Goal: Task Accomplishment & Management: Manage account settings

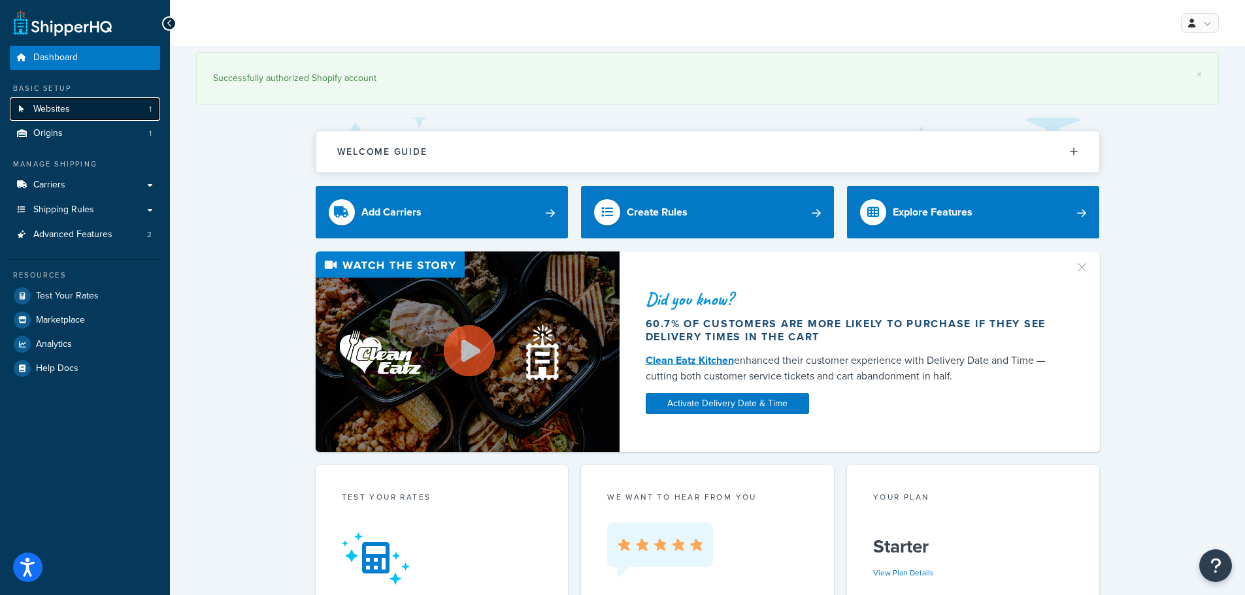
click at [75, 105] on link "Websites 1" at bounding box center [85, 109] width 150 height 24
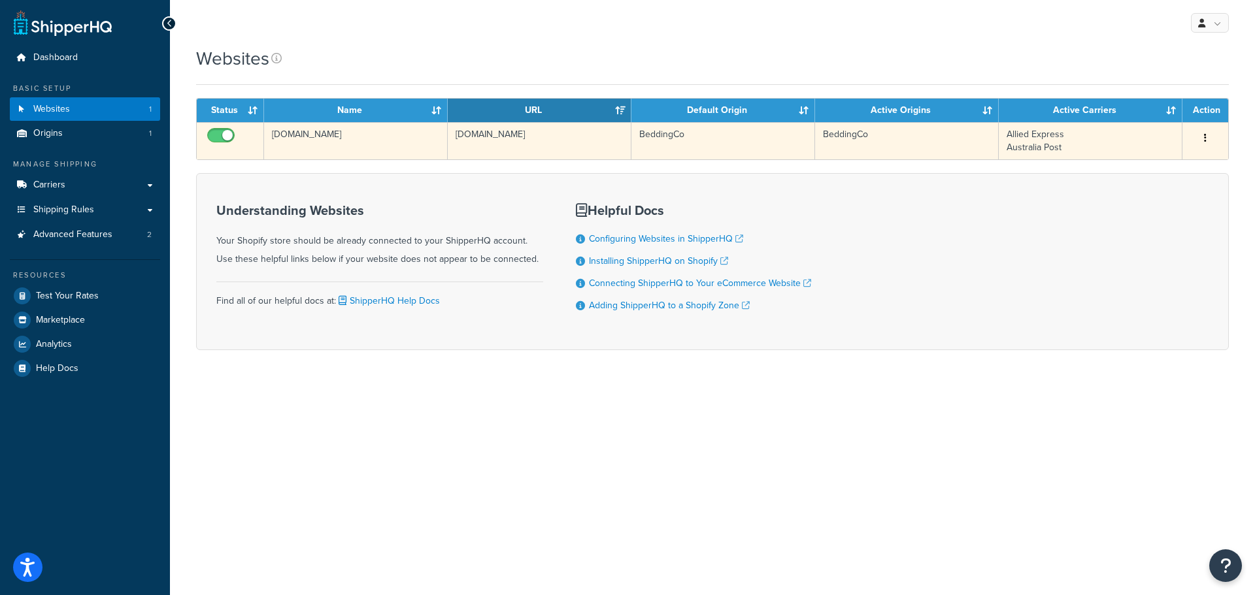
click at [1208, 137] on button "button" at bounding box center [1205, 138] width 18 height 21
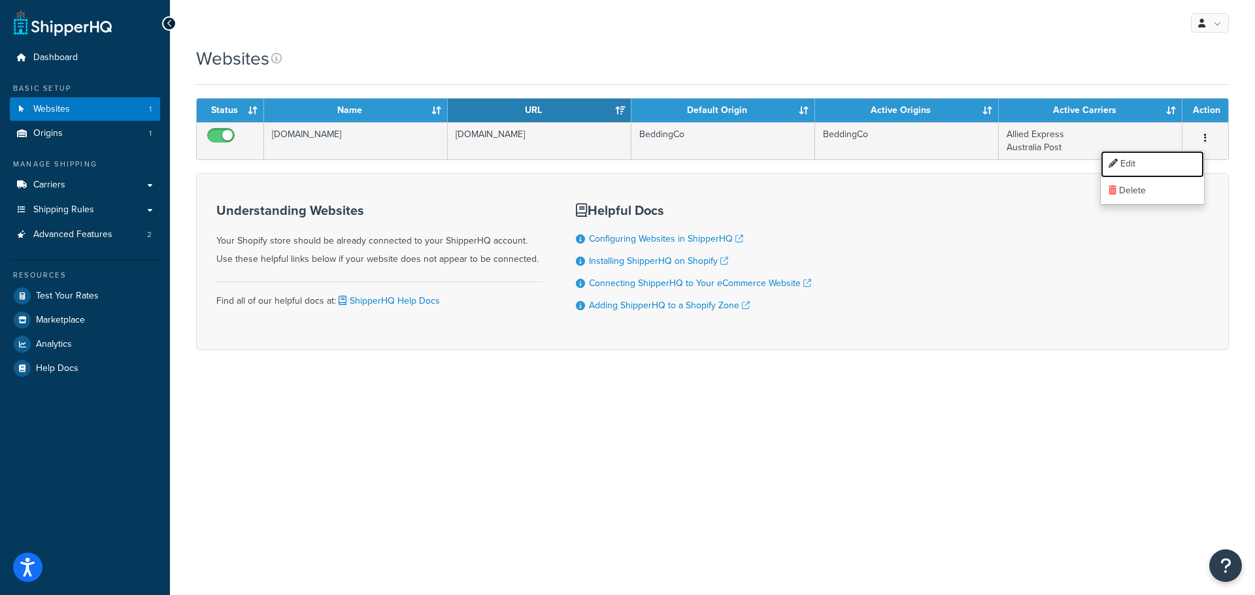
drag, startPoint x: 1172, startPoint y: 158, endPoint x: 1159, endPoint y: 167, distance: 15.0
click at [1171, 158] on link "Edit" at bounding box center [1152, 164] width 103 height 27
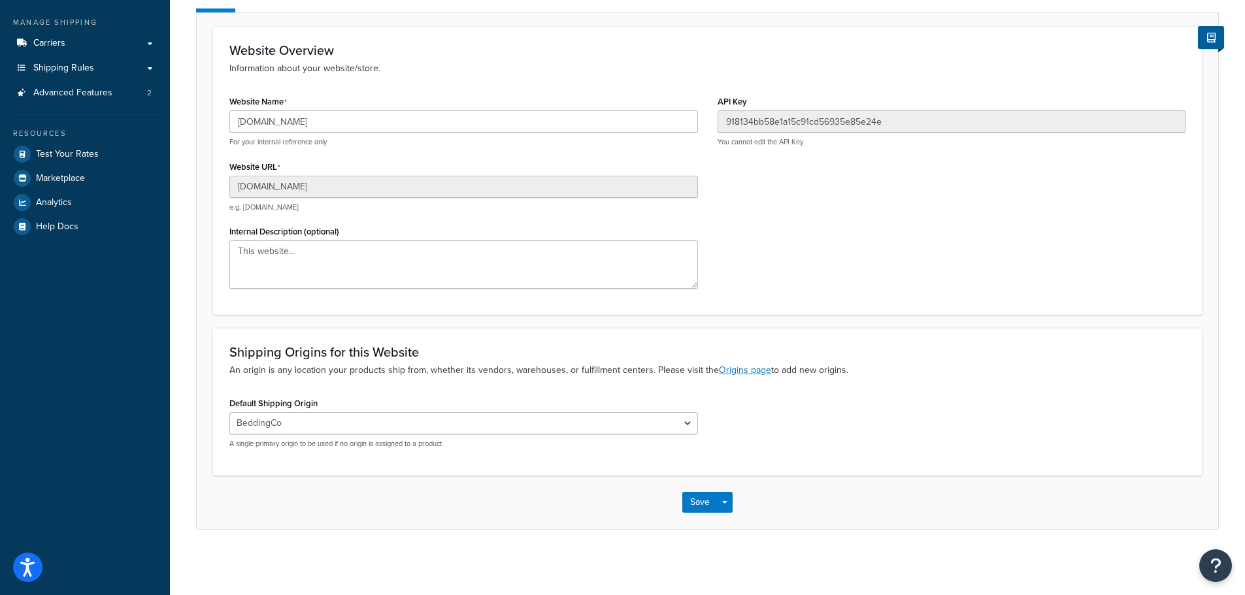
scroll to position [11, 0]
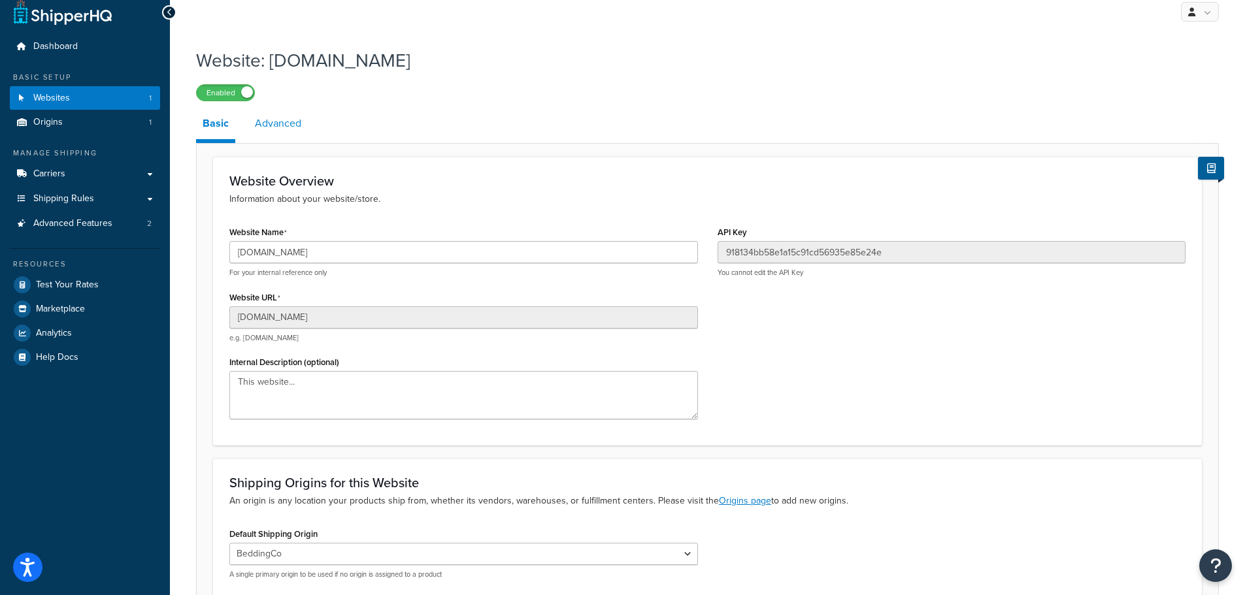
click at [288, 118] on link "Advanced" at bounding box center [277, 123] width 59 height 31
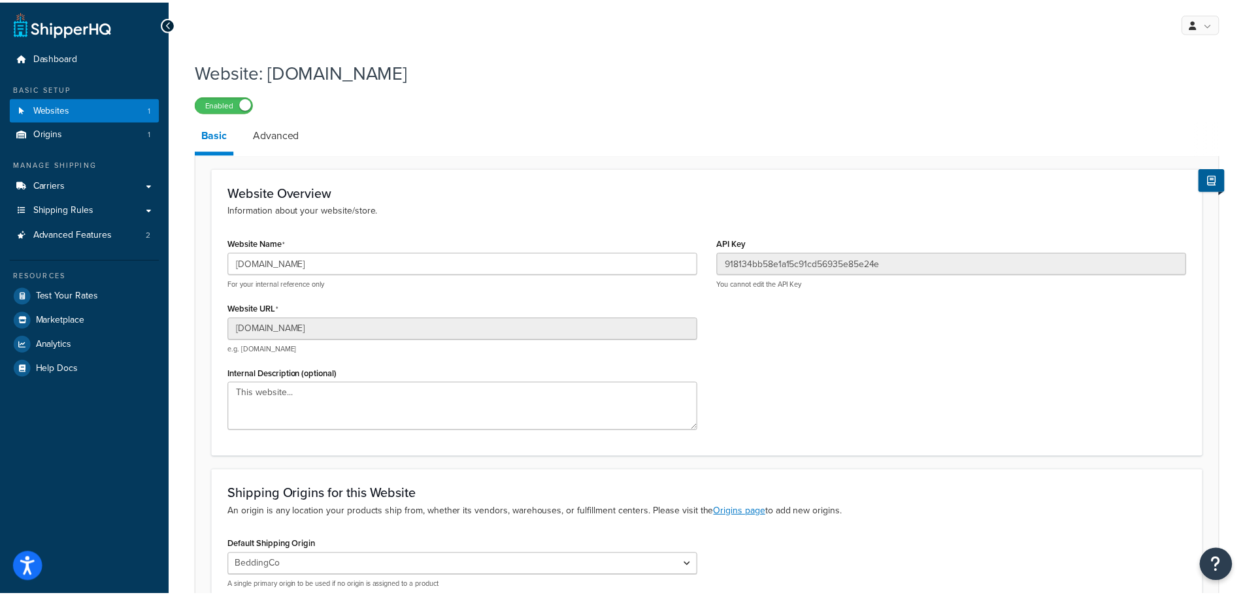
scroll to position [11, 0]
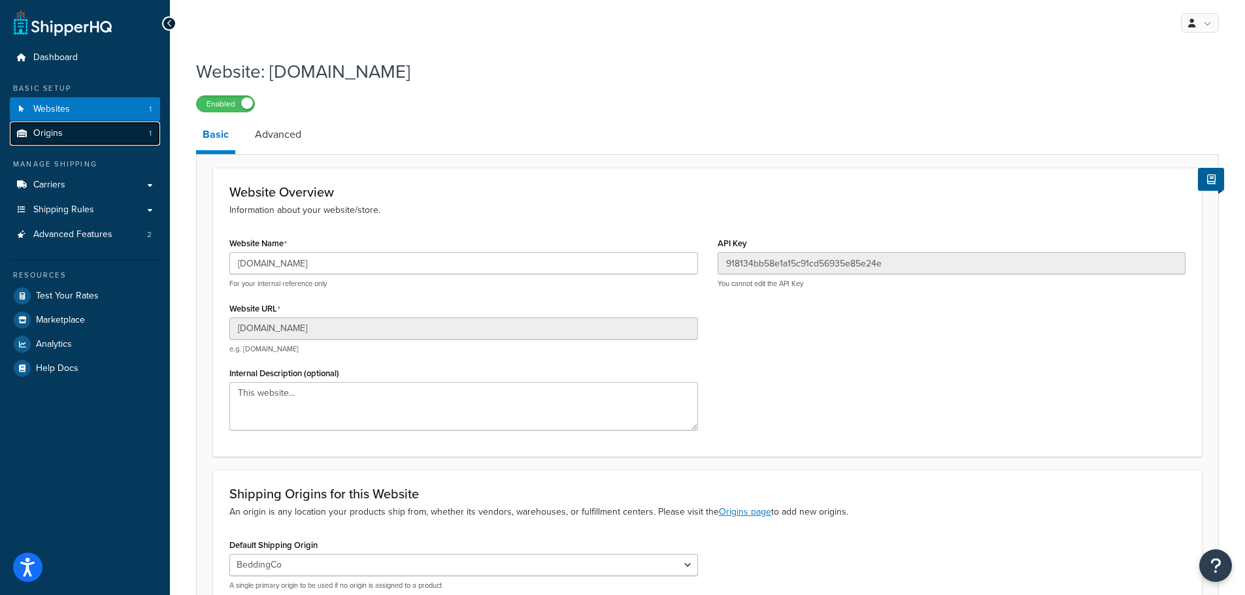
click at [46, 129] on span "Origins" at bounding box center [47, 133] width 29 height 11
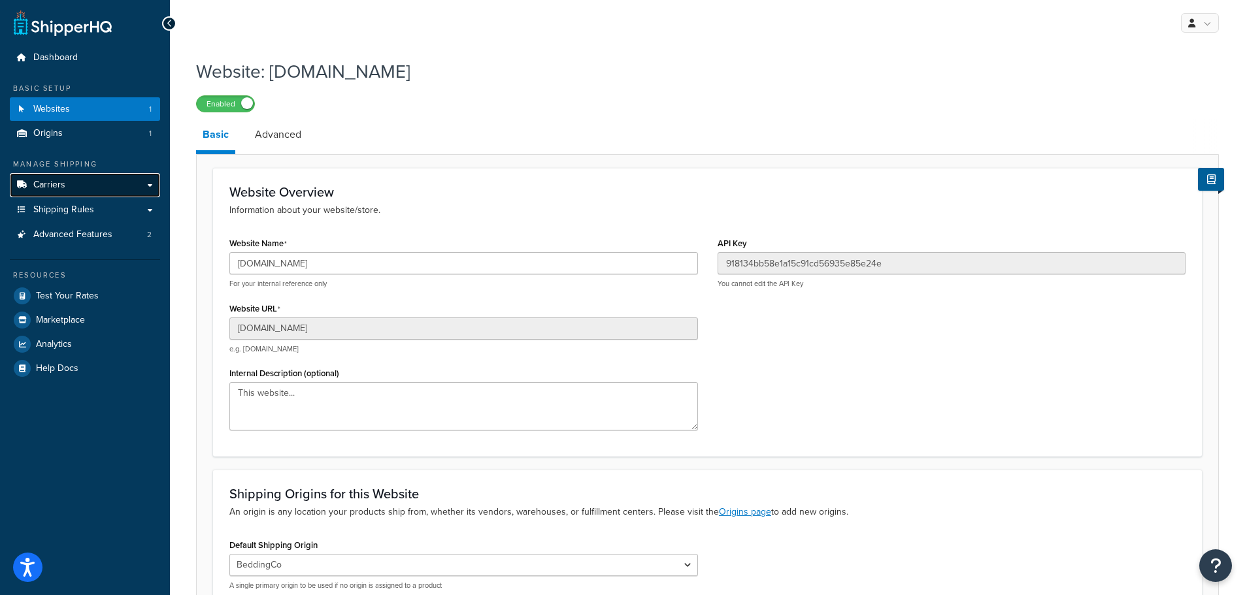
click at [56, 184] on span "Carriers" at bounding box center [49, 185] width 32 height 11
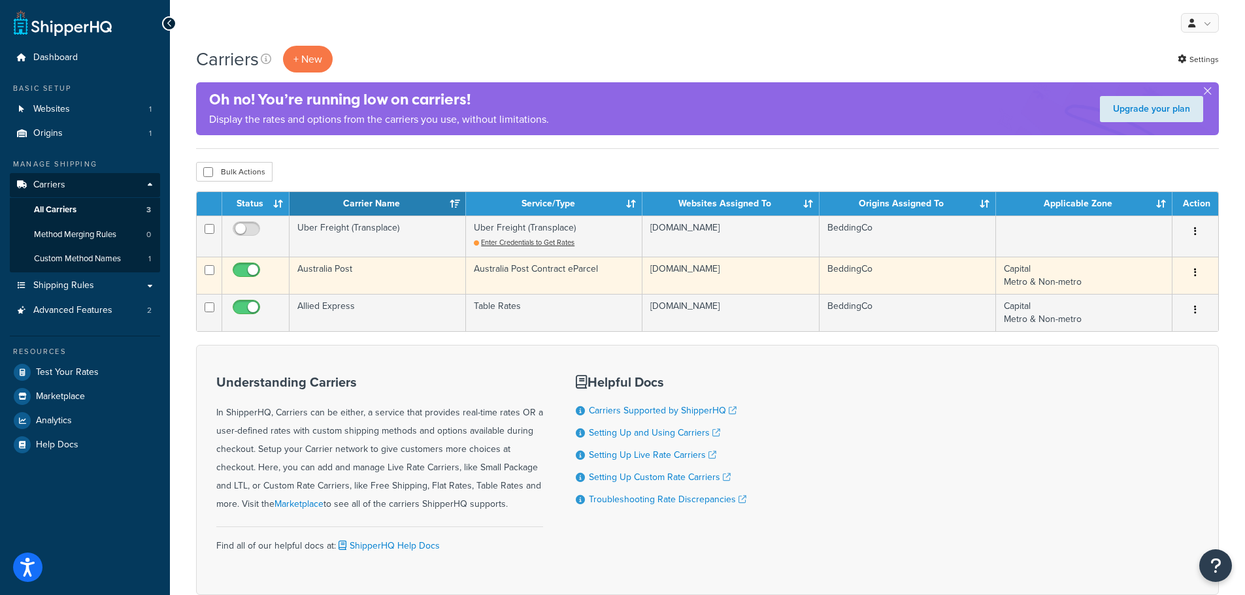
click at [1195, 272] on icon "button" at bounding box center [1195, 272] width 3 height 9
click at [1141, 292] on link "Edit" at bounding box center [1142, 299] width 103 height 27
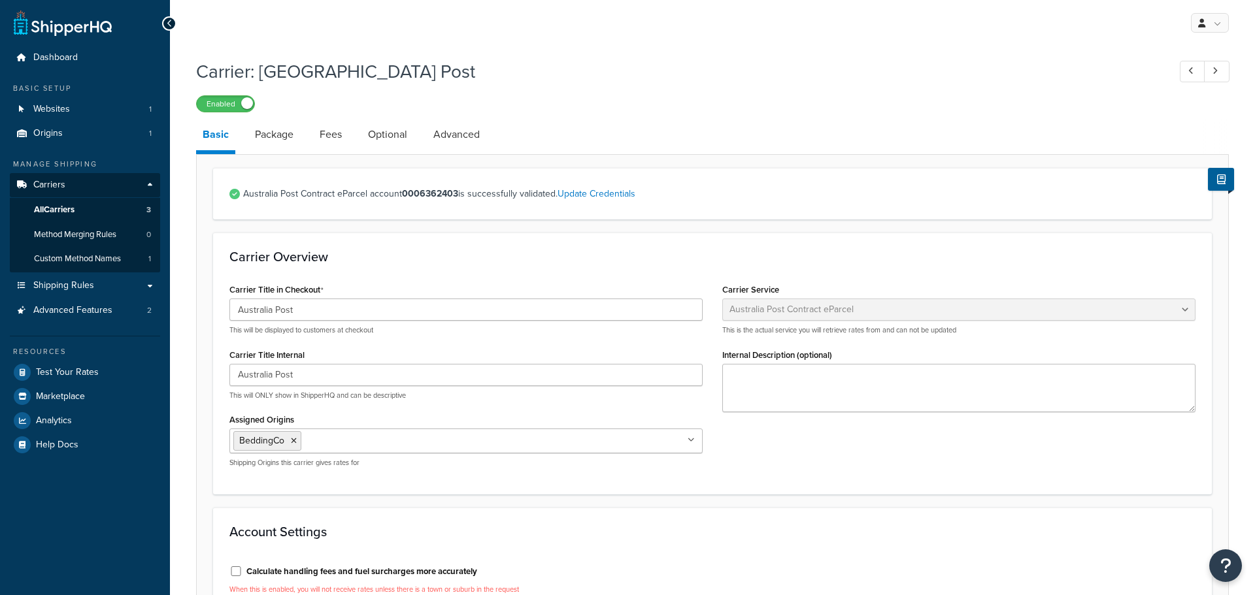
select select "eParcel"
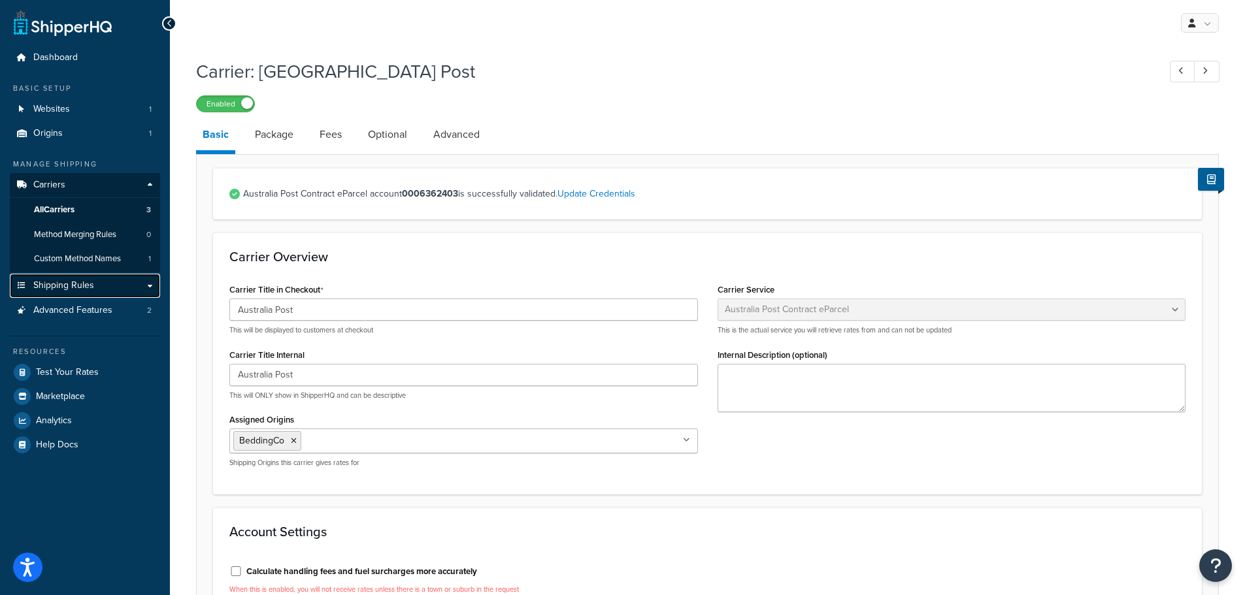
click at [71, 286] on span "Shipping Rules" at bounding box center [63, 285] width 61 height 11
